Goal: Transaction & Acquisition: Download file/media

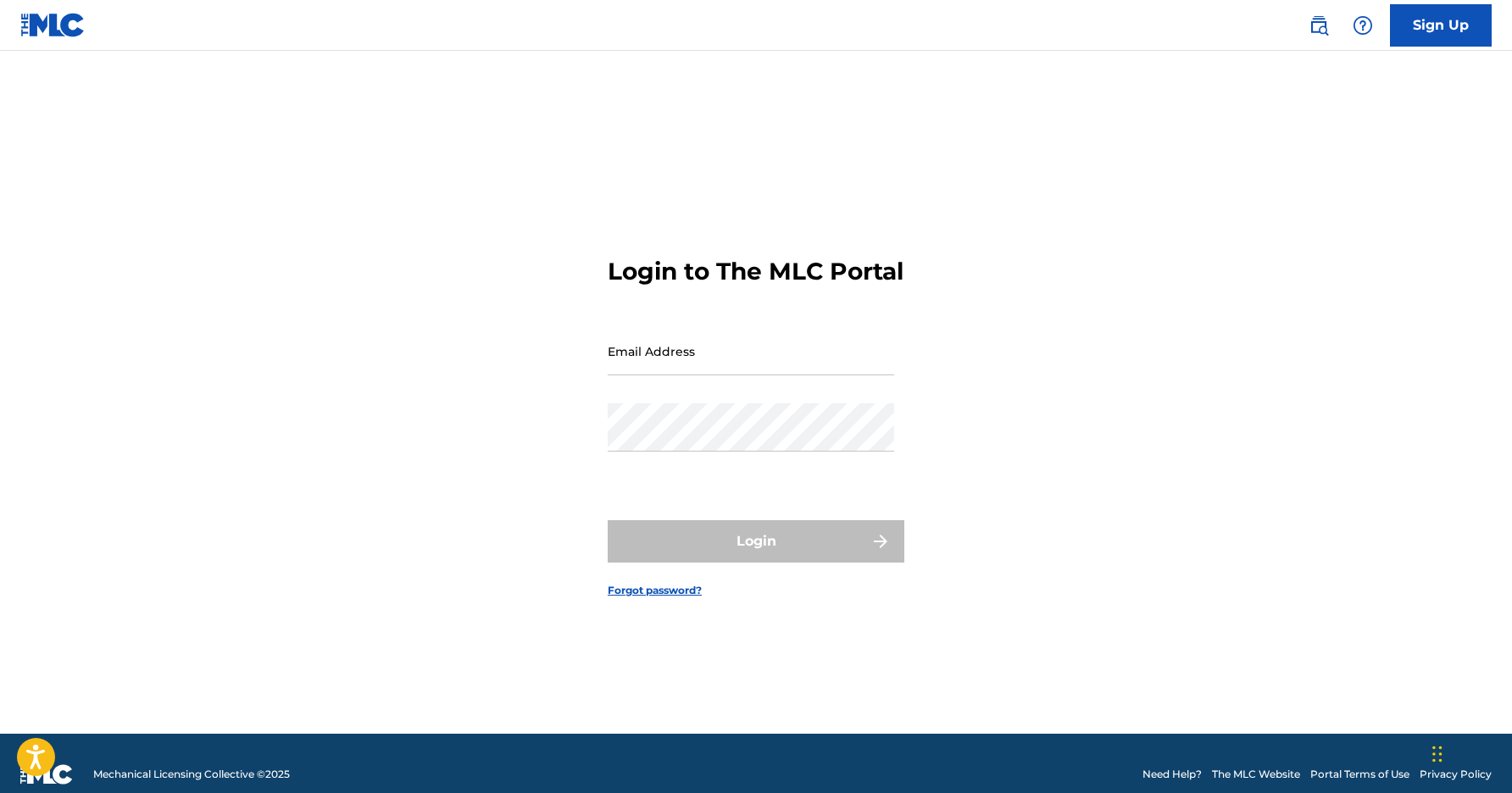
type input "[PERSON_NAME][EMAIL_ADDRESS][DOMAIN_NAME]"
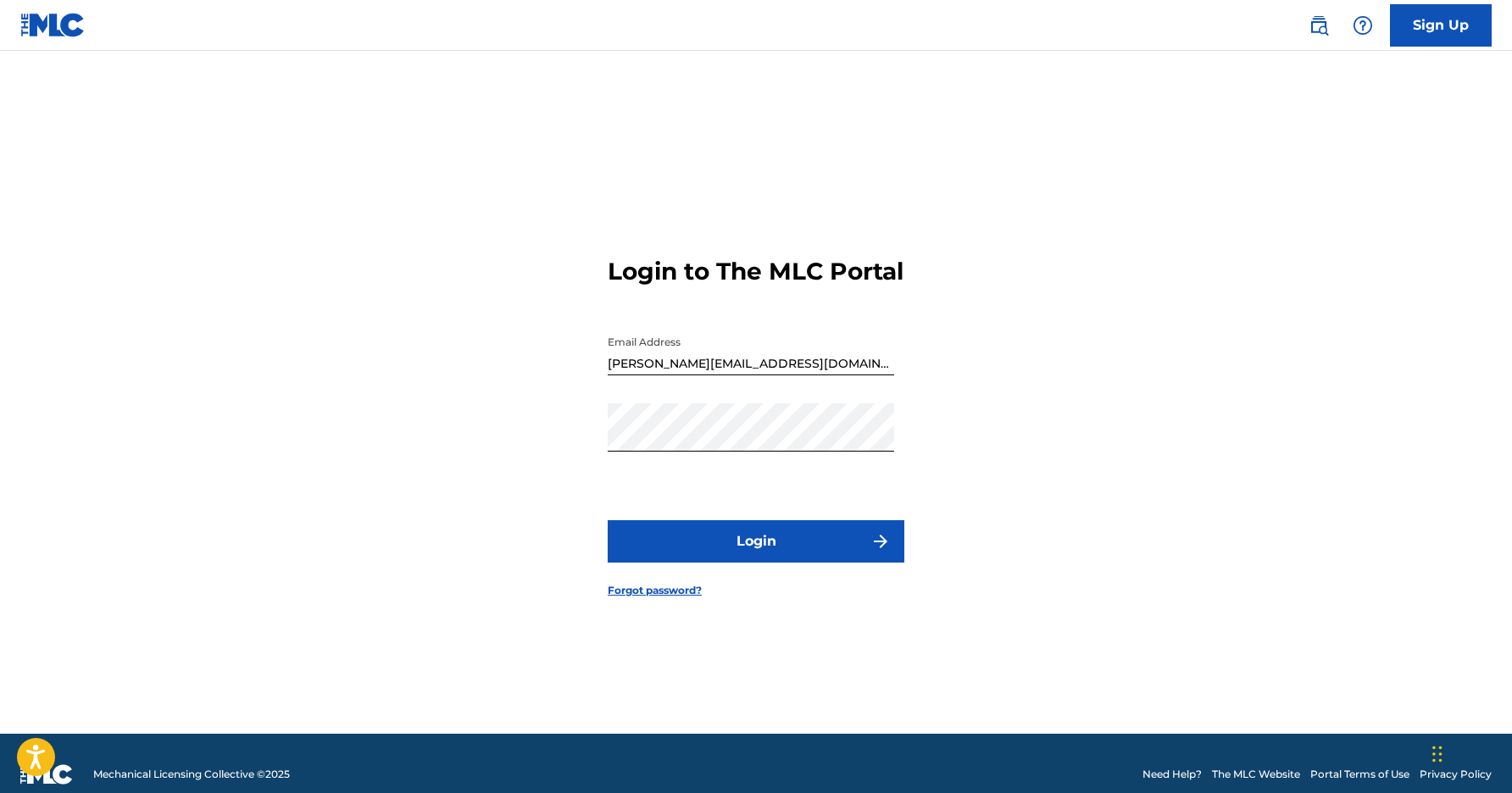
click at [790, 549] on div "Login" at bounding box center [756, 541] width 297 height 43
click at [738, 550] on button "Login" at bounding box center [756, 541] width 297 height 43
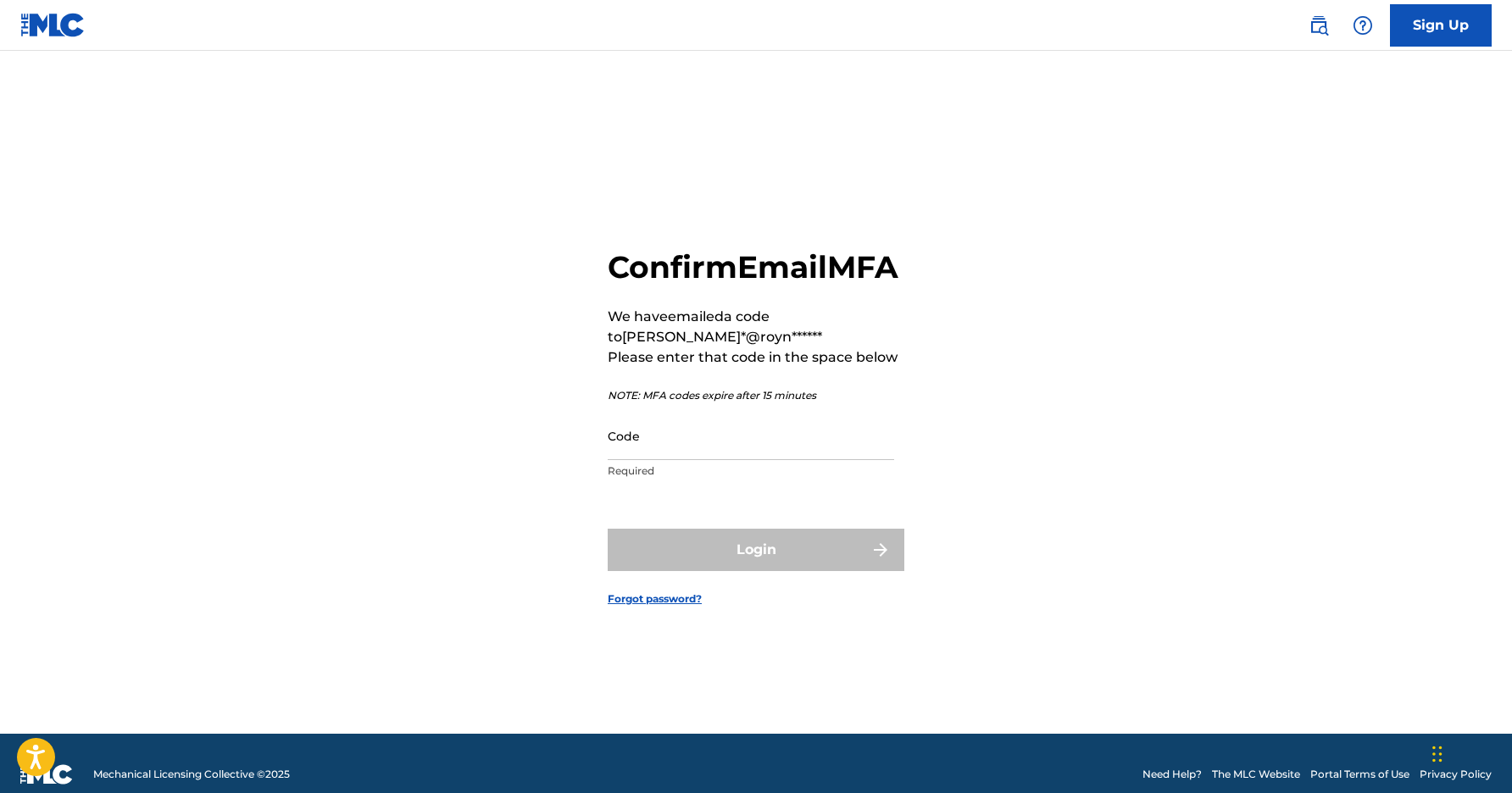
click at [778, 460] on input "Code" at bounding box center [751, 436] width 287 height 48
drag, startPoint x: 833, startPoint y: 493, endPoint x: 824, endPoint y: 486, distance: 11.4
click at [833, 478] on p "Required" at bounding box center [751, 471] width 287 height 15
click at [812, 460] on input "Code" at bounding box center [751, 436] width 287 height 48
paste input "053613"
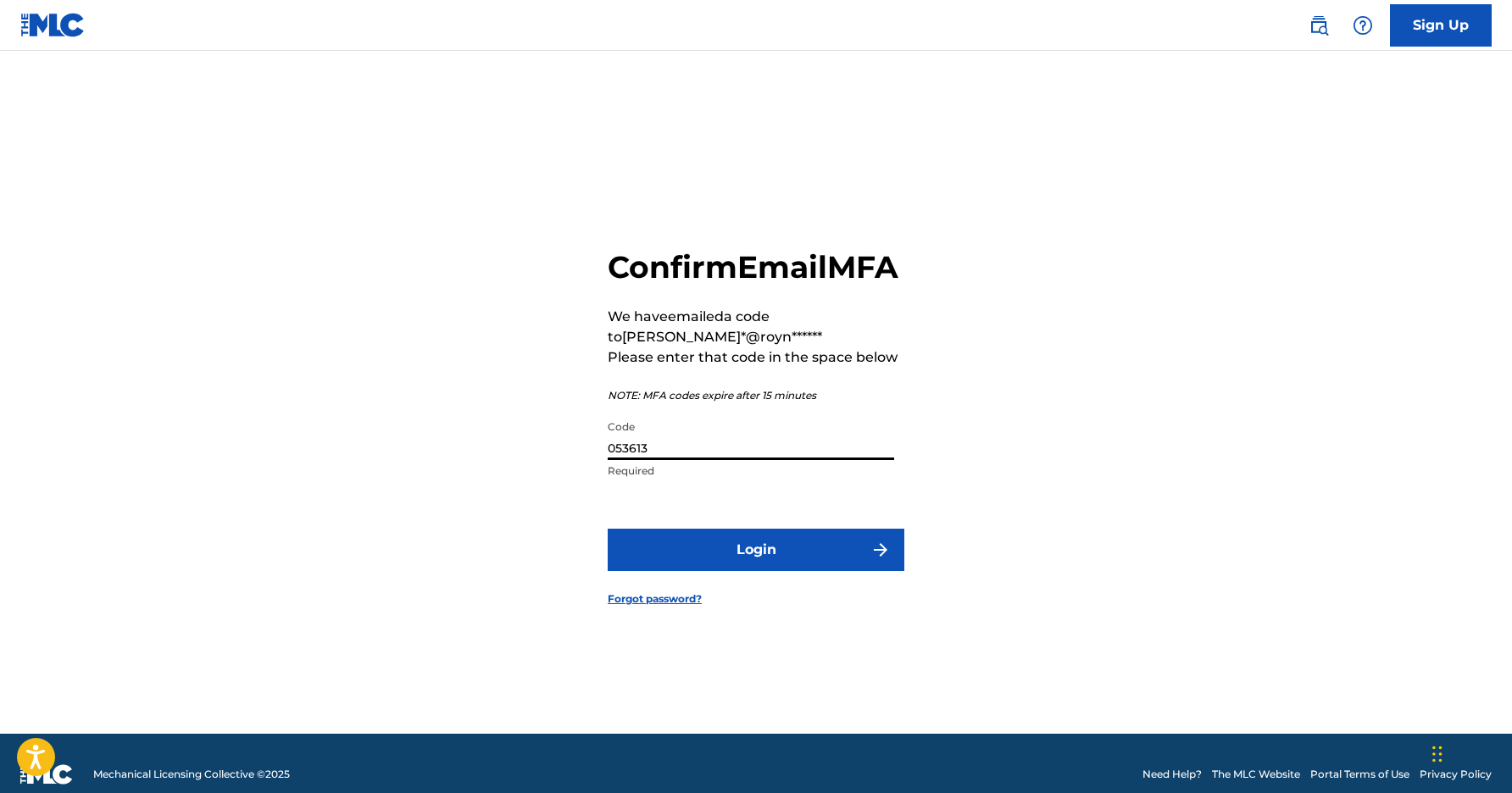
type input "053613"
click at [633, 571] on button "Login" at bounding box center [756, 549] width 297 height 43
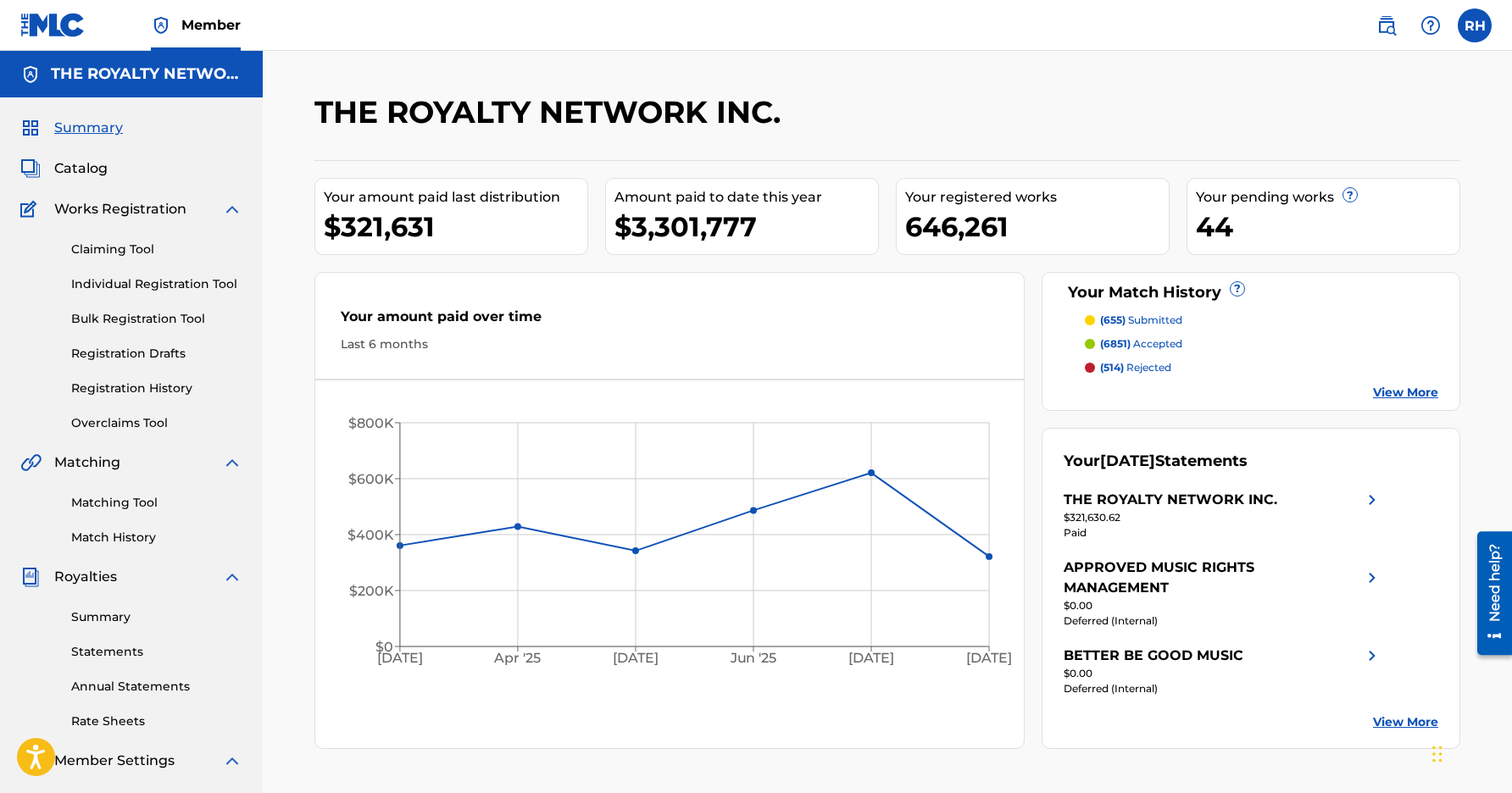
click at [59, 163] on span "Catalog" at bounding box center [80, 169] width 53 height 21
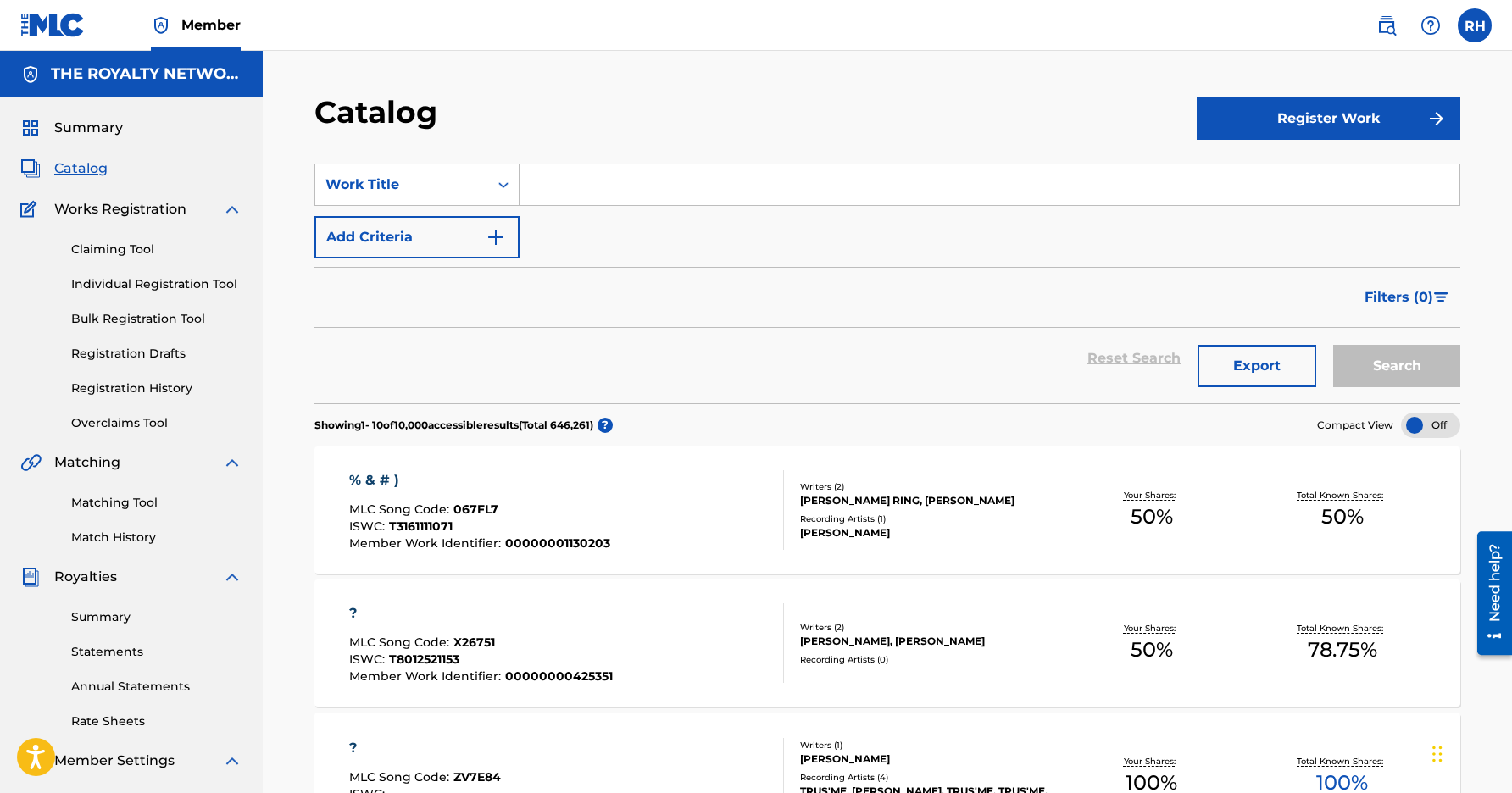
click at [1285, 362] on button "Export" at bounding box center [1256, 366] width 118 height 43
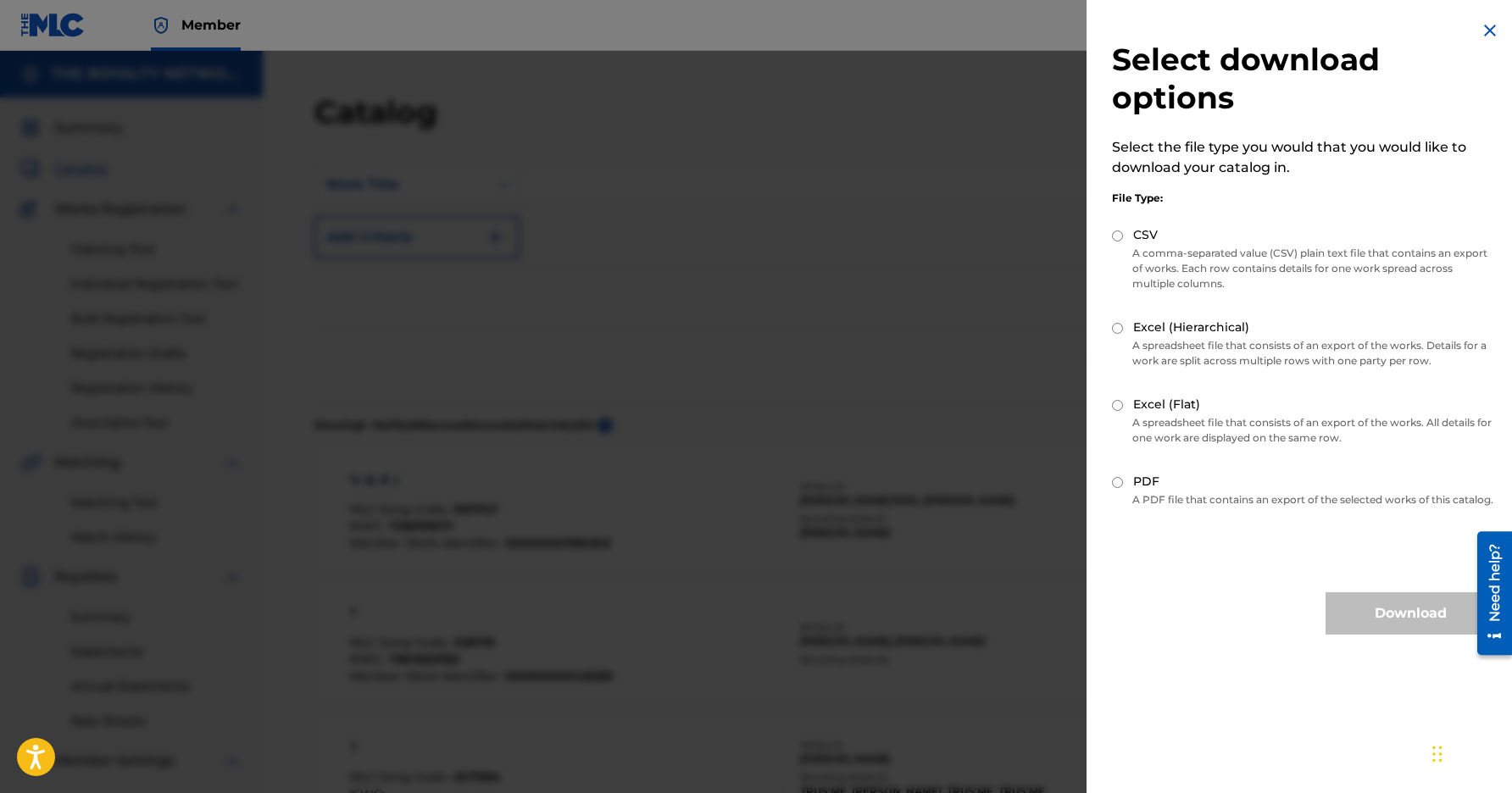
click at [1309, 257] on p "A comma-separated value (CSV) plain text file that contains an export of works.…" at bounding box center [1303, 268] width 383 height 45
click at [1092, 227] on div "Select download options Select the file type you would that you would like to d…" at bounding box center [1303, 327] width 434 height 655
click at [1116, 233] on input "CSV" at bounding box center [1118, 236] width 11 height 11
radio input "true"
click at [1183, 398] on label "Excel (Flat)" at bounding box center [1166, 405] width 67 height 18
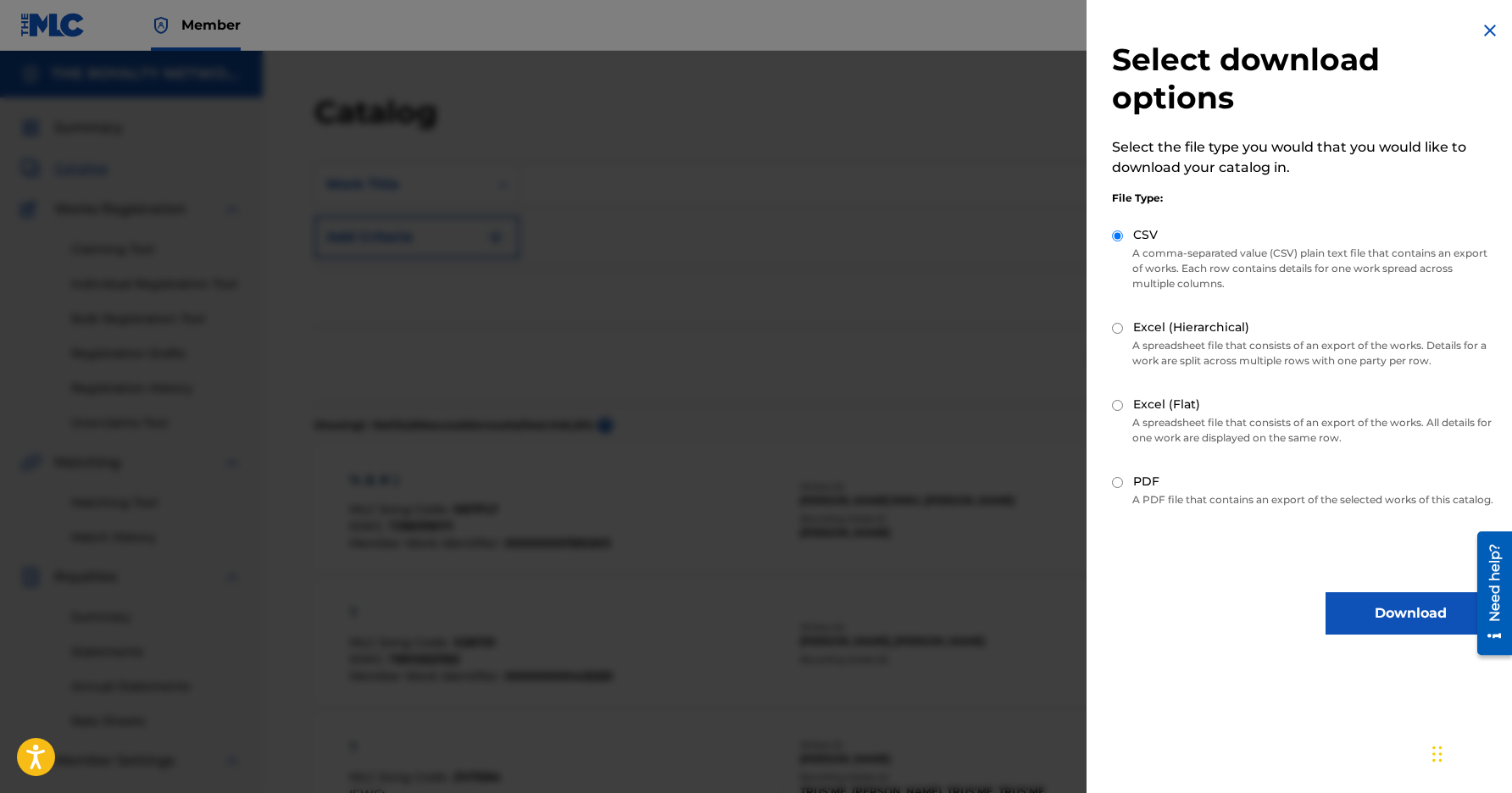
click at [1122, 400] on input "Excel (Flat)" at bounding box center [1118, 405] width 11 height 11
radio input "true"
click at [1383, 626] on button "Download" at bounding box center [1410, 612] width 169 height 43
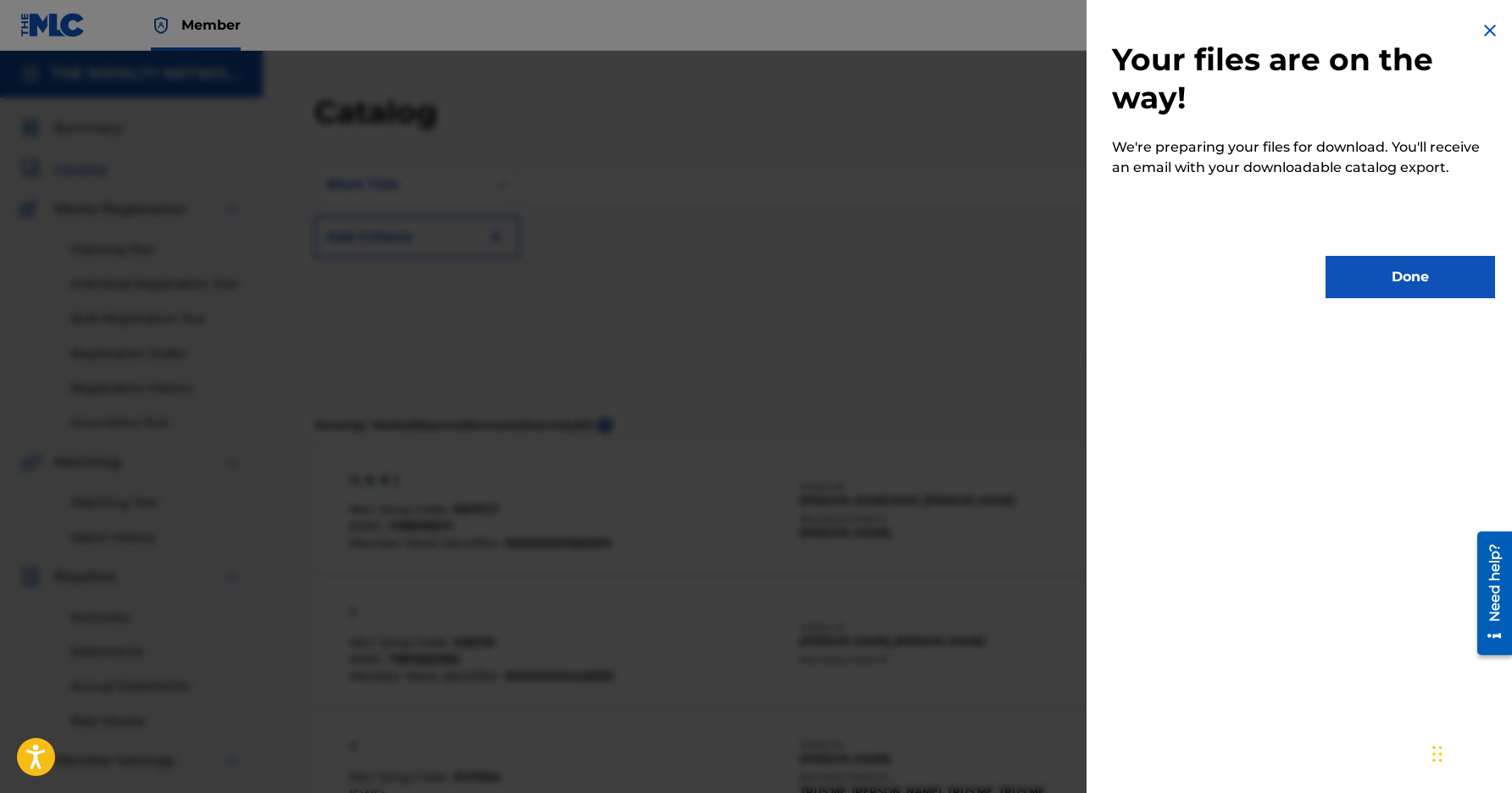
click at [1406, 298] on div "Your files are on the way! We're preparing your files for download. You'll rece…" at bounding box center [1303, 159] width 434 height 319
click at [1410, 267] on button "Done" at bounding box center [1410, 277] width 169 height 43
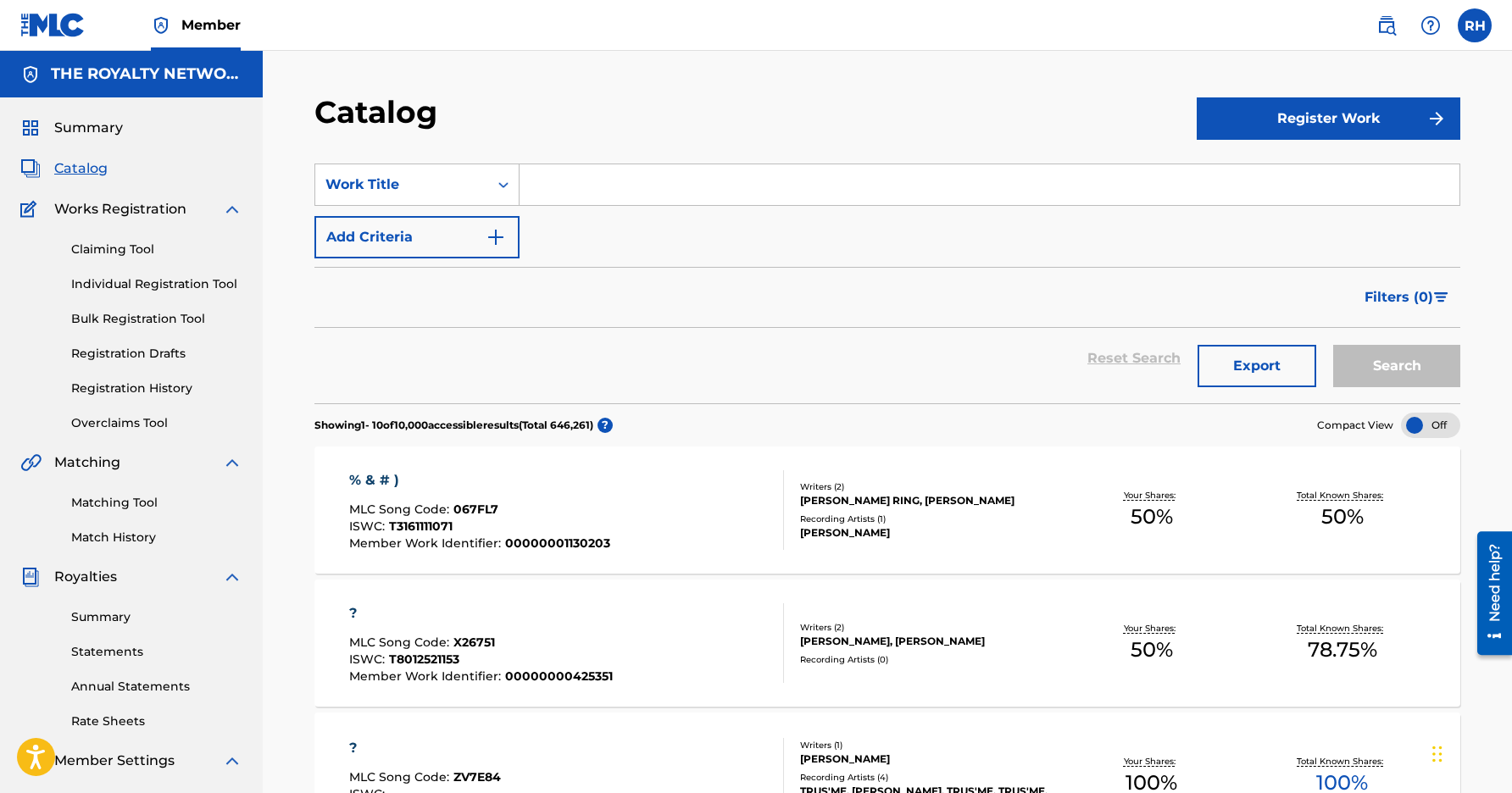
click at [1258, 364] on button "Export" at bounding box center [1256, 366] width 118 height 43
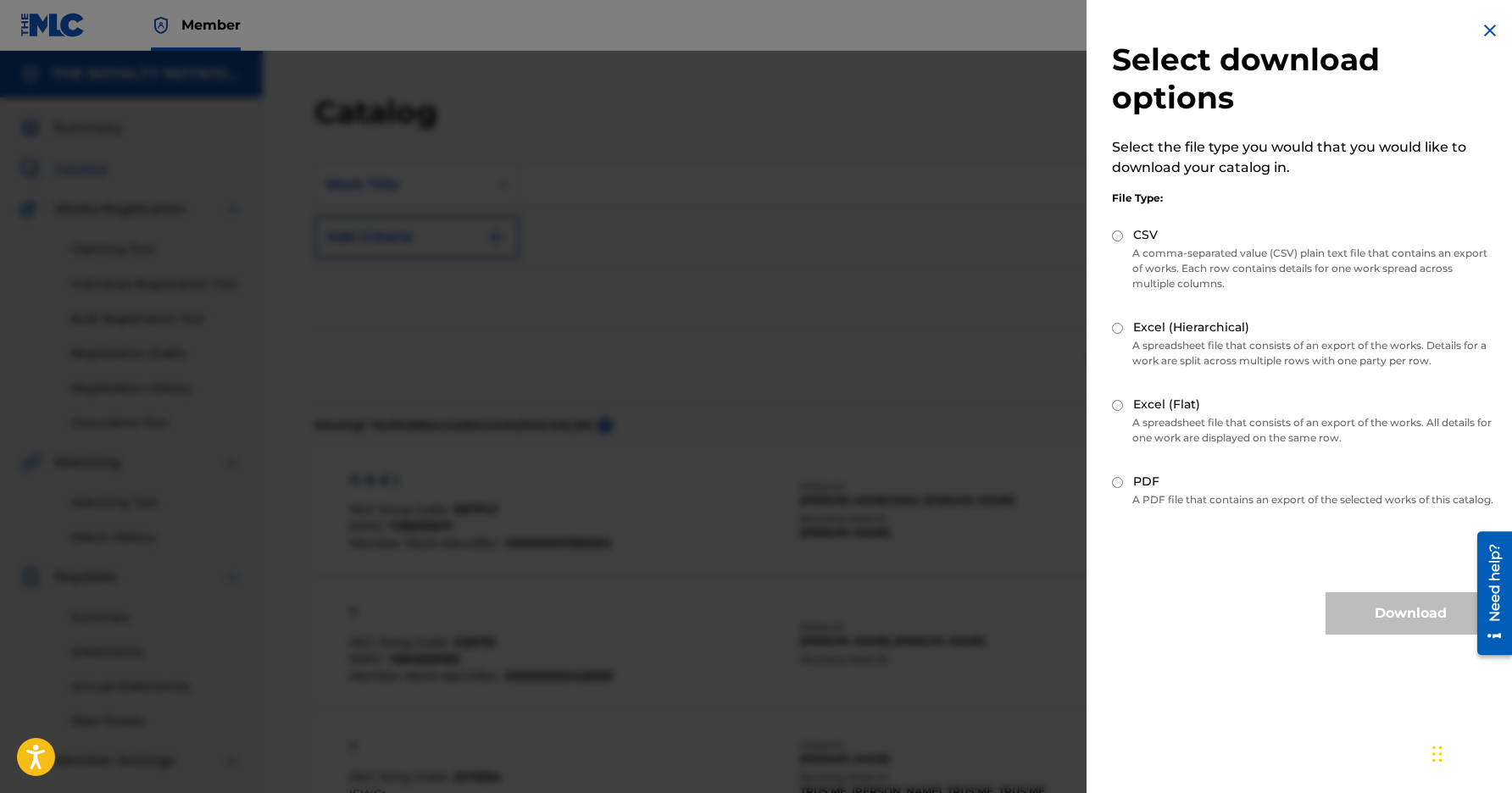
click at [1487, 31] on img at bounding box center [1490, 31] width 21 height 21
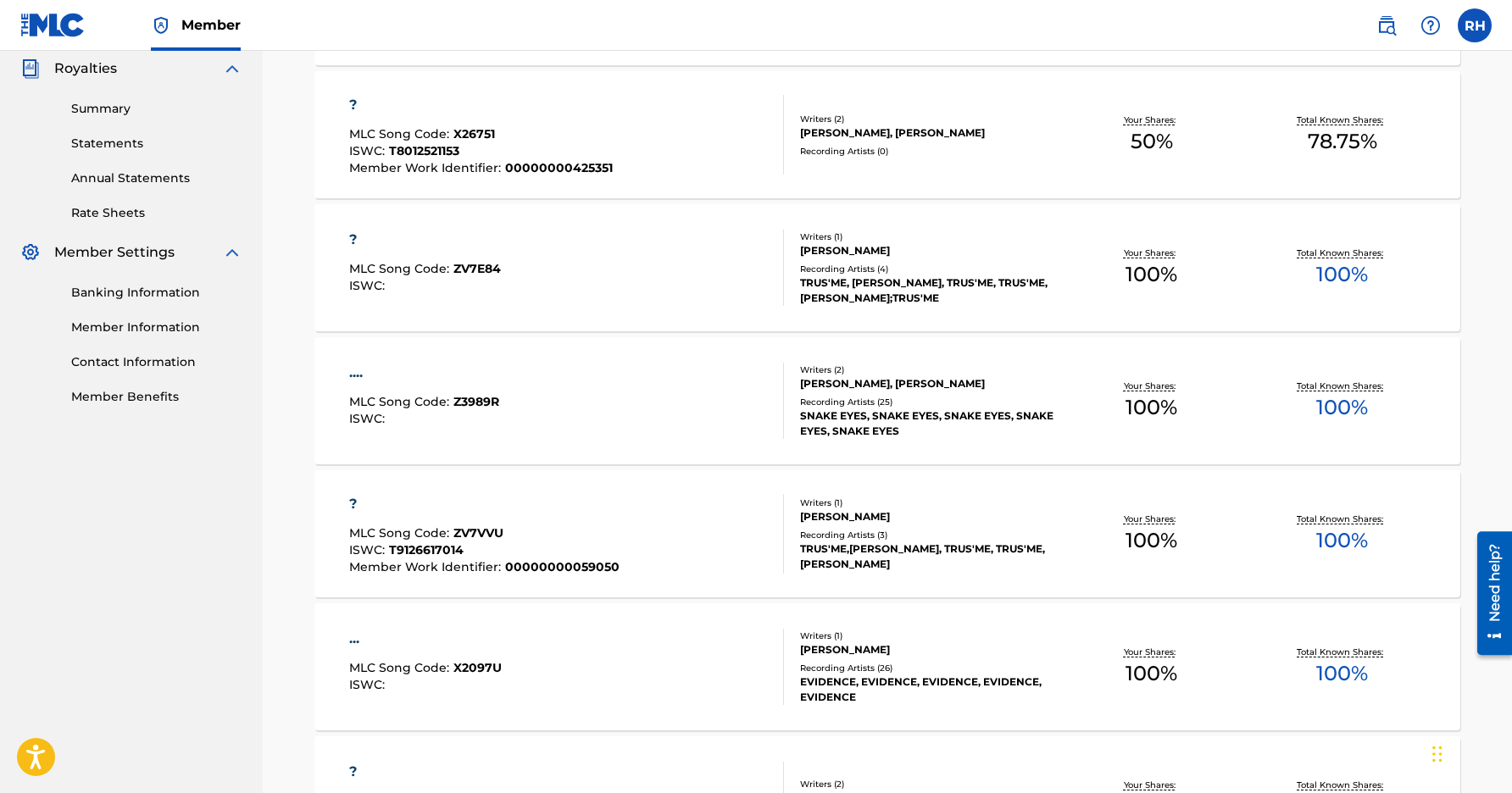
scroll to position [169, 0]
